Goal: Task Accomplishment & Management: Manage account settings

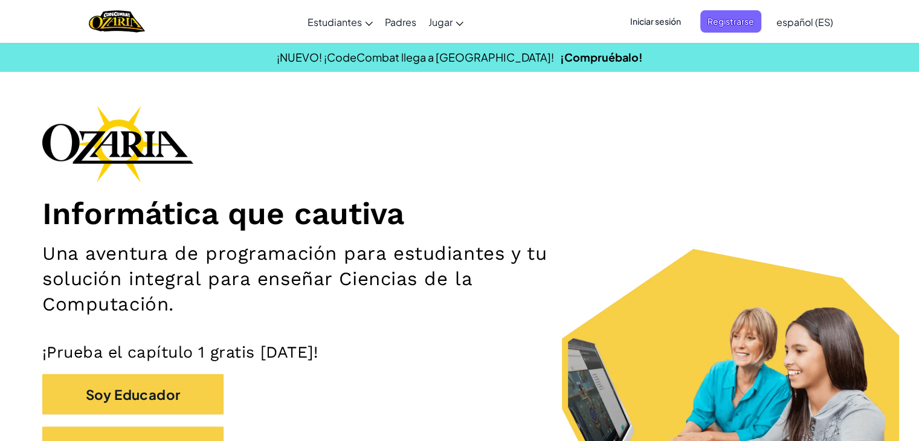
click at [670, 16] on font "Iniciar sesión" at bounding box center [655, 21] width 51 height 11
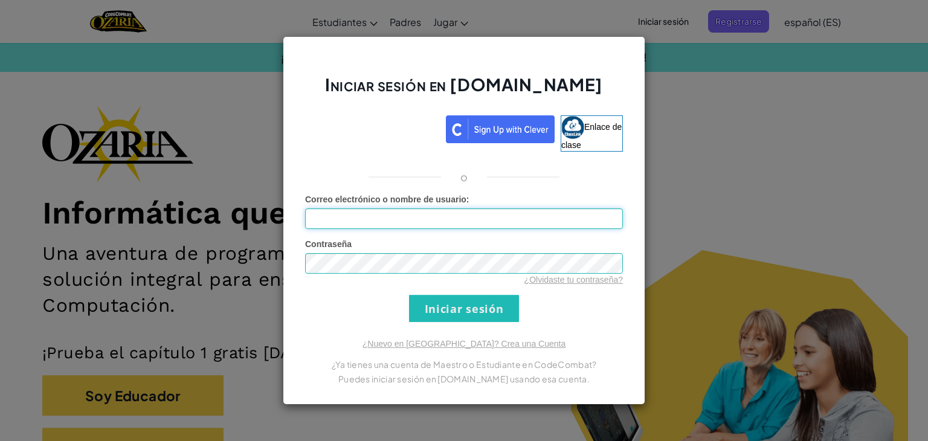
click at [390, 215] on input "Correo electrónico o nombre de usuario :" at bounding box center [464, 218] width 318 height 21
type input "[EMAIL_ADDRESS][DOMAIN_NAME]"
click at [515, 311] on input "Iniciar sesión" at bounding box center [464, 308] width 110 height 27
